Goal: Task Accomplishment & Management: Manage account settings

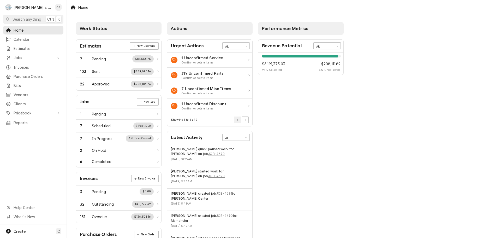
click at [22, 18] on span "Search anything" at bounding box center [27, 18] width 29 height 5
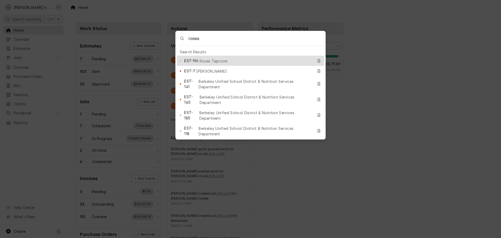
drag, startPoint x: 22, startPoint y: 18, endPoint x: 215, endPoint y: 34, distance: 193.1
click at [215, 34] on input "roses" at bounding box center [256, 38] width 137 height 15
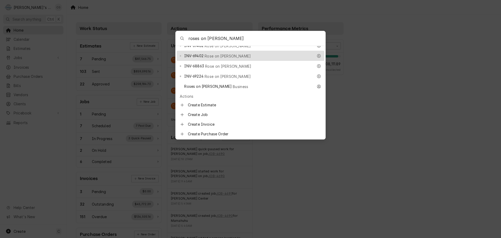
scroll to position [130, 0]
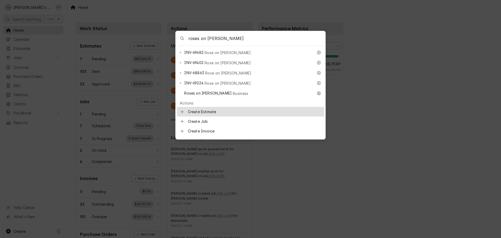
type input "roses on adeline"
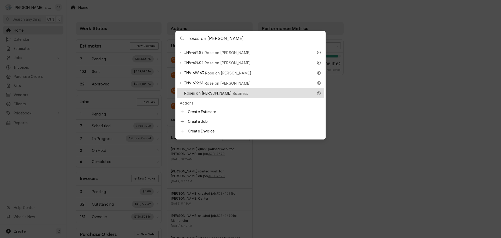
click at [235, 90] on div "Roses on Adeline Business" at bounding box center [248, 93] width 129 height 6
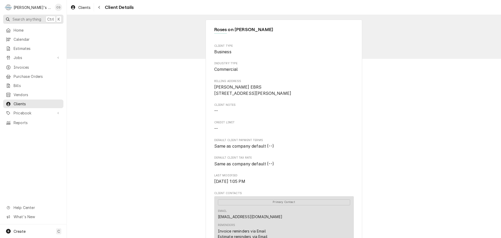
click at [31, 19] on span "Search anything" at bounding box center [27, 18] width 29 height 5
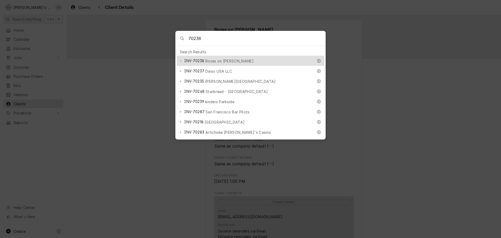
type input "70238"
click at [251, 58] on div "INV-70238 Roses on Adeline" at bounding box center [248, 61] width 129 height 6
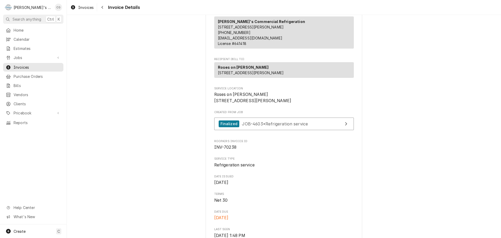
scroll to position [52, 0]
drag, startPoint x: 236, startPoint y: 164, endPoint x: 205, endPoint y: 169, distance: 32.0
copy span "INV-70238"
drag, startPoint x: 391, startPoint y: 123, endPoint x: 391, endPoint y: 120, distance: 2.6
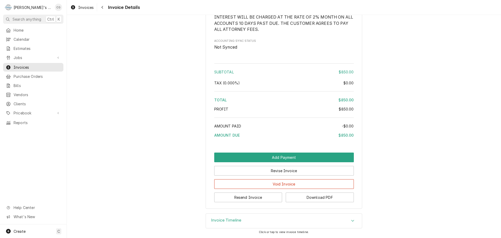
scroll to position [630, 0]
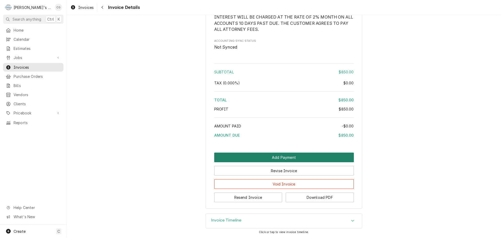
click at [302, 155] on button "Add Payment" at bounding box center [283, 157] width 139 height 10
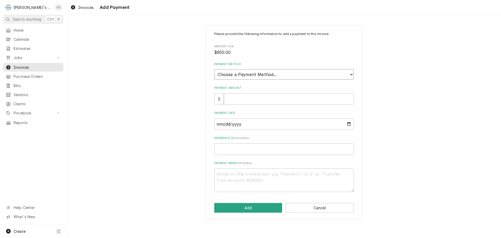
click at [307, 74] on select "Choose a Payment Method... Cash Check Credit/Debit Card ACH/eCheck Other" at bounding box center [283, 74] width 139 height 10
select select "2"
click at [214, 69] on select "Choose a Payment Method... Cash Check Credit/Debit Card ACH/eCheck Other" at bounding box center [283, 74] width 139 height 10
click at [303, 98] on input "Payment Amount" at bounding box center [289, 98] width 130 height 11
type textarea "x"
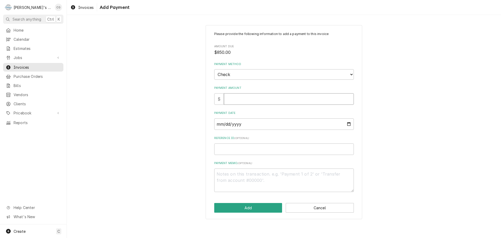
type input "8"
type textarea "x"
type input "85"
type textarea "x"
type input "850"
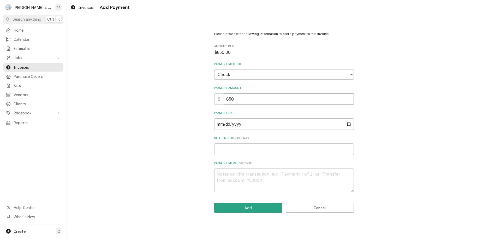
type textarea "x"
type input "850.0"
type textarea "x"
type input "850.00"
click at [350, 125] on input "Payment Date" at bounding box center [283, 123] width 139 height 11
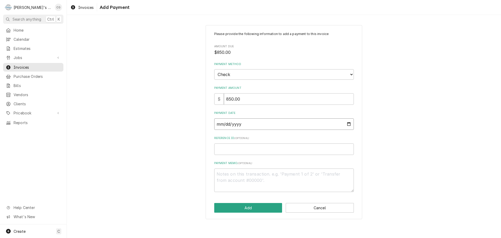
type textarea "x"
type input "2025-09-05"
click at [393, 135] on div "Please provide the following information to add a payment to this invoice Amoun…" at bounding box center [284, 121] width 434 height 203
click at [299, 151] on input "Reference ID ( optional )" at bounding box center [283, 148] width 139 height 11
type textarea "x"
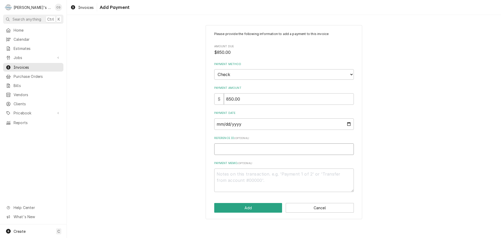
type input "1"
type textarea "x"
type input "13"
type textarea "x"
type input "135"
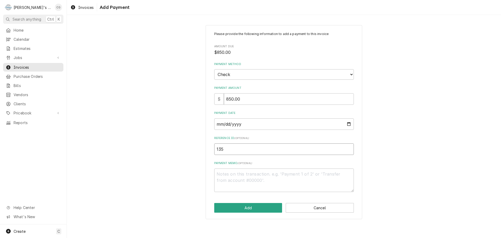
type textarea "x"
type input "1354"
click at [278, 207] on button "Add" at bounding box center [248, 208] width 68 height 10
type textarea "x"
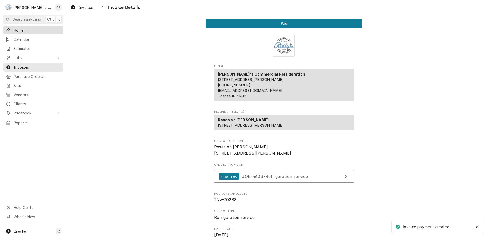
click at [61, 30] on div "Home" at bounding box center [33, 30] width 58 height 7
